Goal: Browse casually

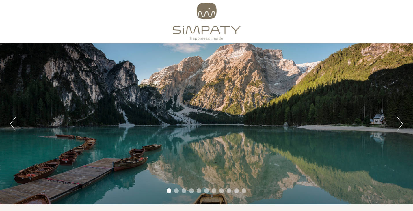
drag, startPoint x: 0, startPoint y: 0, endPoint x: 410, endPoint y: 14, distance: 410.3
click at [412, 16] on div "Previous Next 1 2 3 4 5 6 7 8 9 10 11" at bounding box center [206, 102] width 413 height 204
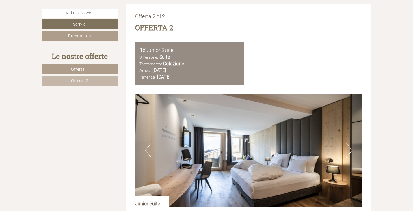
scroll to position [1174, 0]
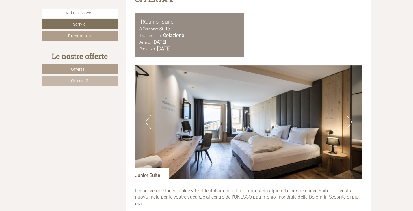
click at [347, 122] on button "Next" at bounding box center [349, 122] width 6 height 14
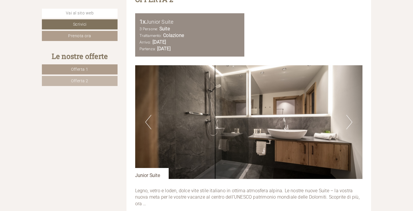
click at [347, 122] on button "Next" at bounding box center [349, 122] width 6 height 14
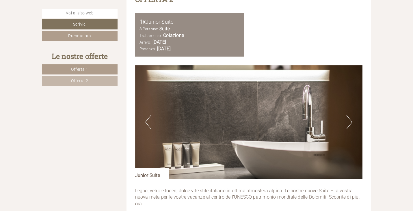
click at [347, 122] on button "Next" at bounding box center [349, 122] width 6 height 14
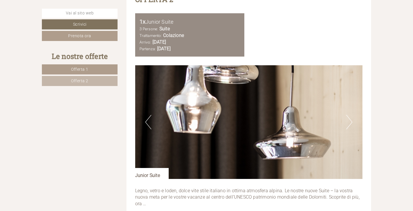
click at [347, 122] on button "Next" at bounding box center [349, 122] width 6 height 14
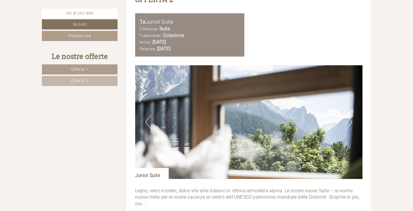
click at [347, 122] on button "Next" at bounding box center [349, 122] width 6 height 14
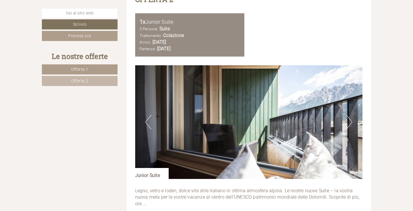
click at [347, 122] on button "Next" at bounding box center [349, 122] width 6 height 14
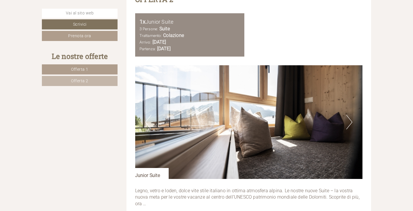
click at [347, 122] on button "Next" at bounding box center [349, 122] width 6 height 14
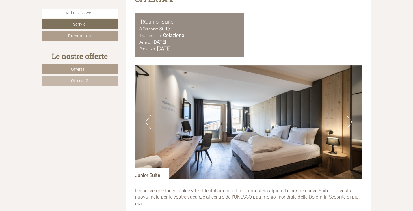
click at [347, 123] on button "Next" at bounding box center [349, 122] width 6 height 14
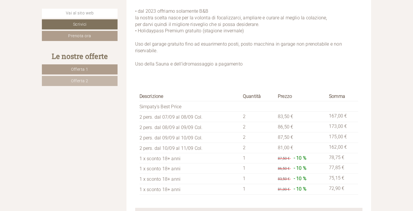
scroll to position [822, 0]
